Goal: Task Accomplishment & Management: Use online tool/utility

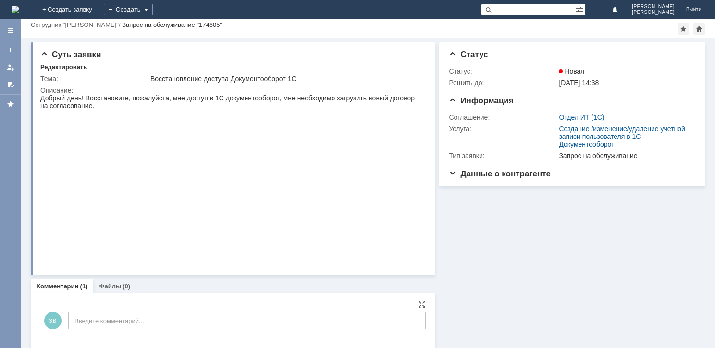
scroll to position [65, 0]
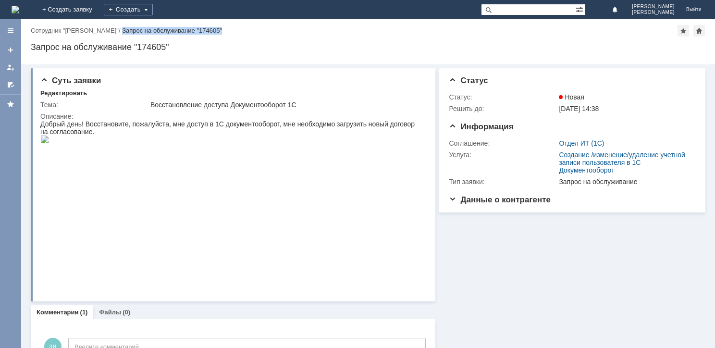
drag, startPoint x: 231, startPoint y: 30, endPoint x: 125, endPoint y: 25, distance: 105.9
click at [125, 25] on div "Назад | Сотрудник "Змовик Виктория" / Запрос на обслуживание "174605"" at bounding box center [368, 31] width 675 height 12
copy div "Запрос на обслуживание "174605""
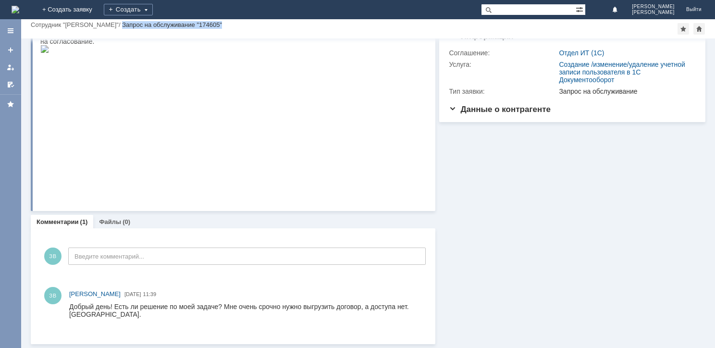
scroll to position [65, 0]
